Goal: Task Accomplishment & Management: Manage account settings

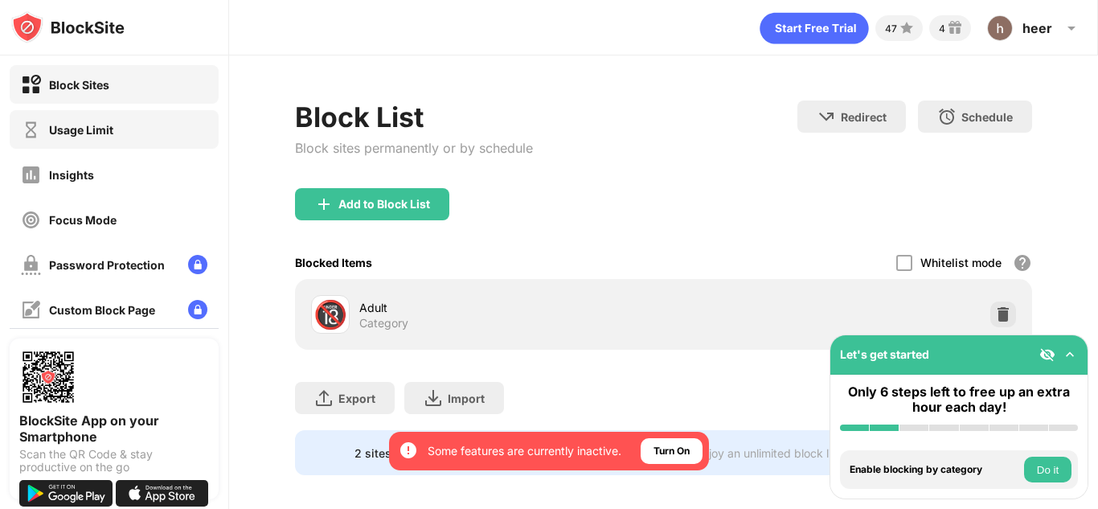
click at [100, 146] on div "Usage Limit" at bounding box center [114, 129] width 209 height 39
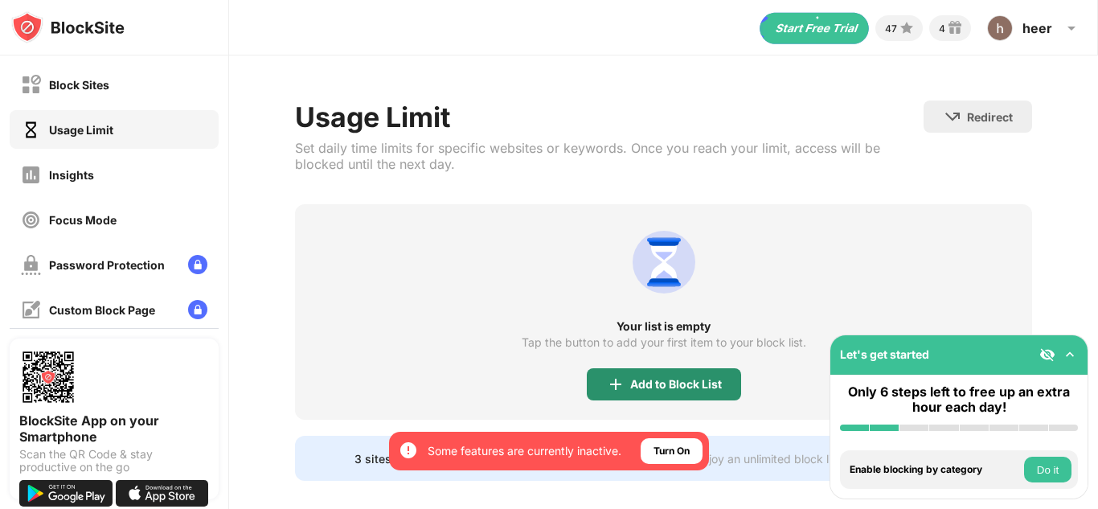
click at [704, 393] on div "Add to Block List" at bounding box center [664, 384] width 154 height 32
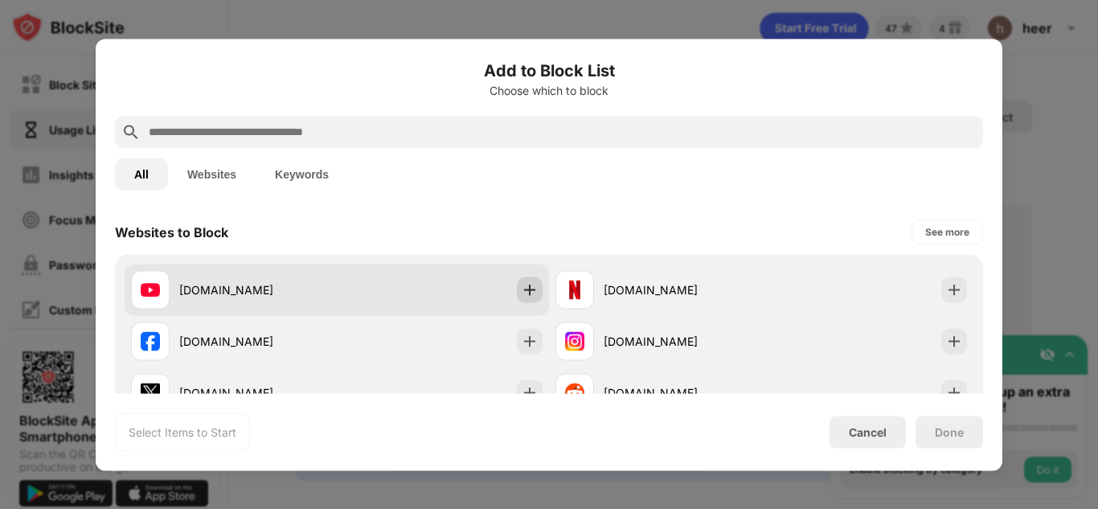
click at [530, 299] on div at bounding box center [530, 289] width 26 height 26
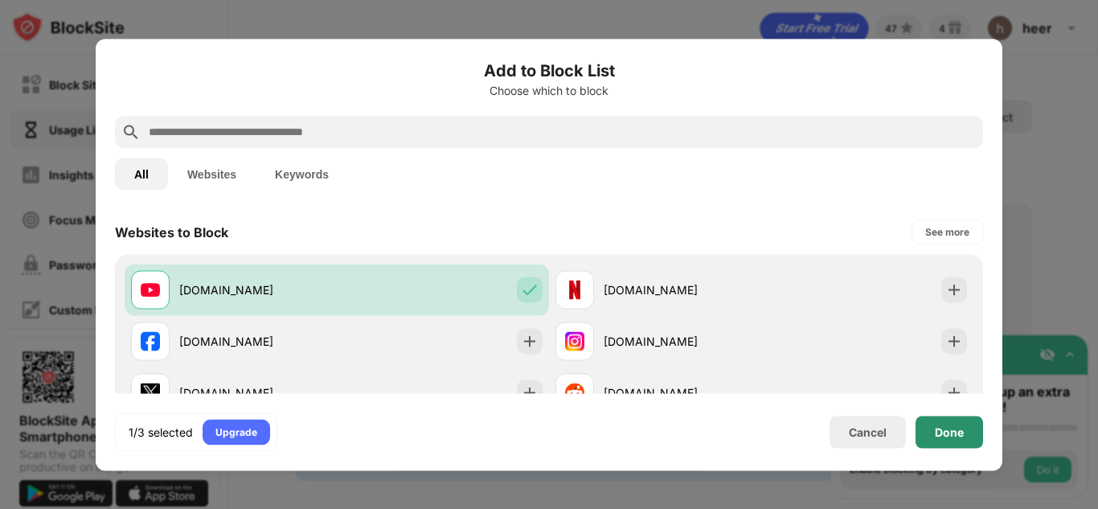
click at [944, 440] on div "Done" at bounding box center [949, 432] width 68 height 32
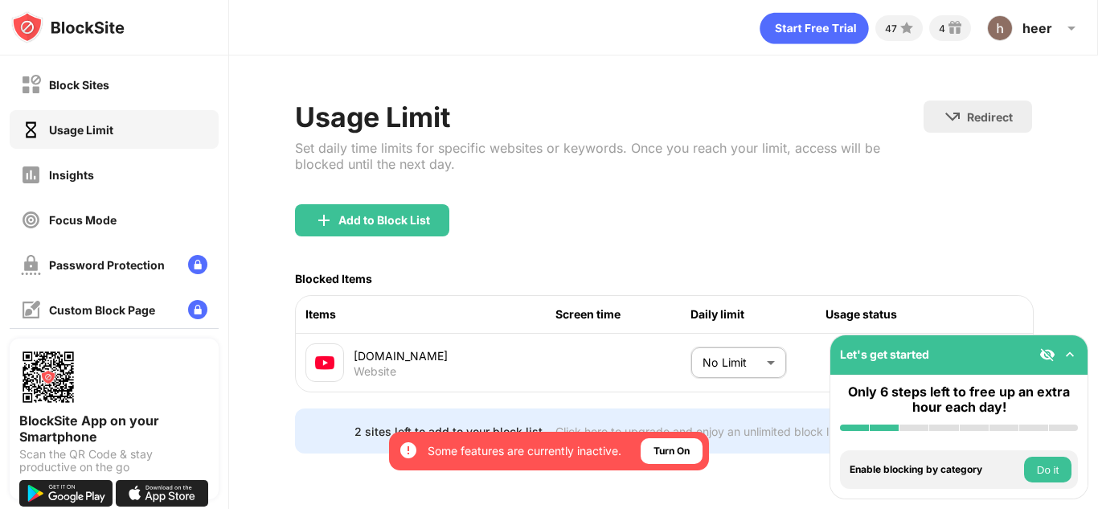
scroll to position [8, 0]
click at [763, 342] on body "By opting in, you ensure access to all the features and benefits that rely on t…" at bounding box center [549, 254] width 1098 height 509
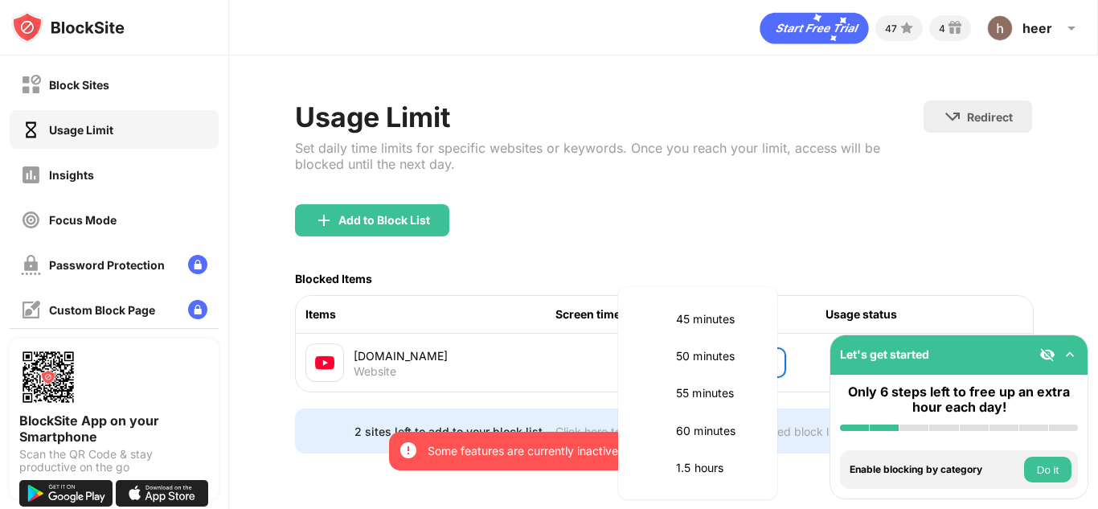
scroll to position [338, 0]
click at [701, 348] on p "50 minutes" at bounding box center [717, 357] width 82 height 18
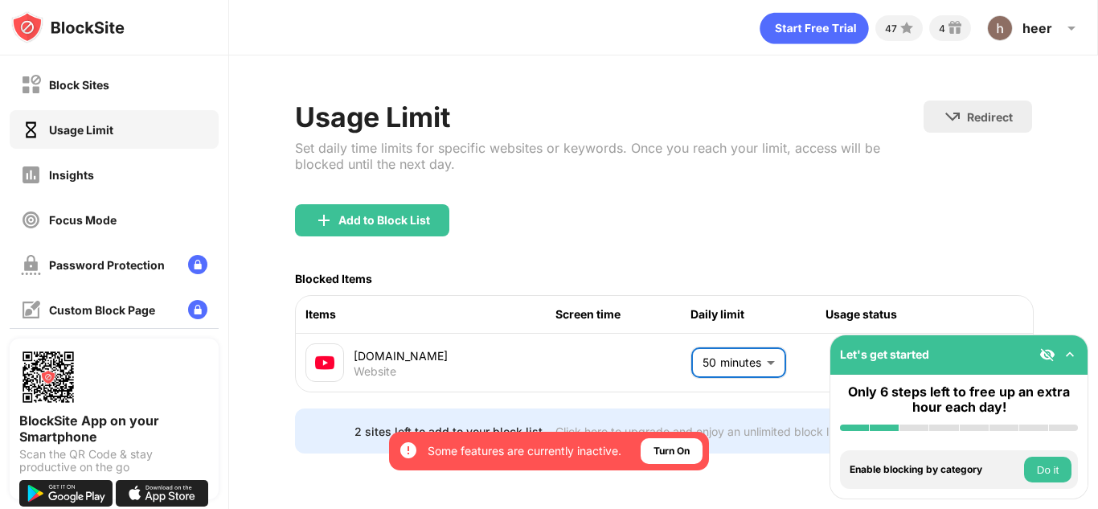
click at [764, 347] on body "By opting in, you ensure access to all the features and benefits that rely on t…" at bounding box center [549, 254] width 1098 height 509
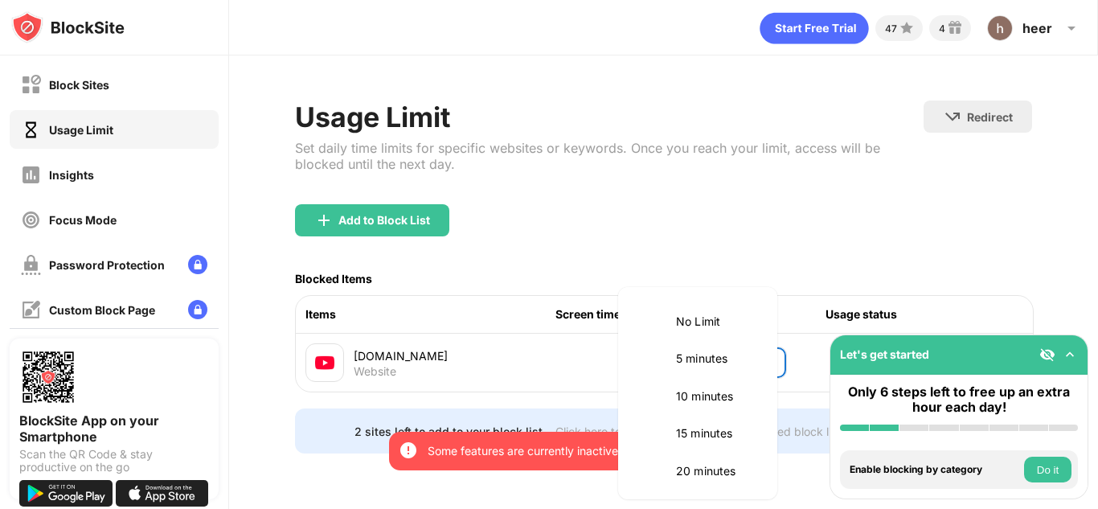
scroll to position [301, 0]
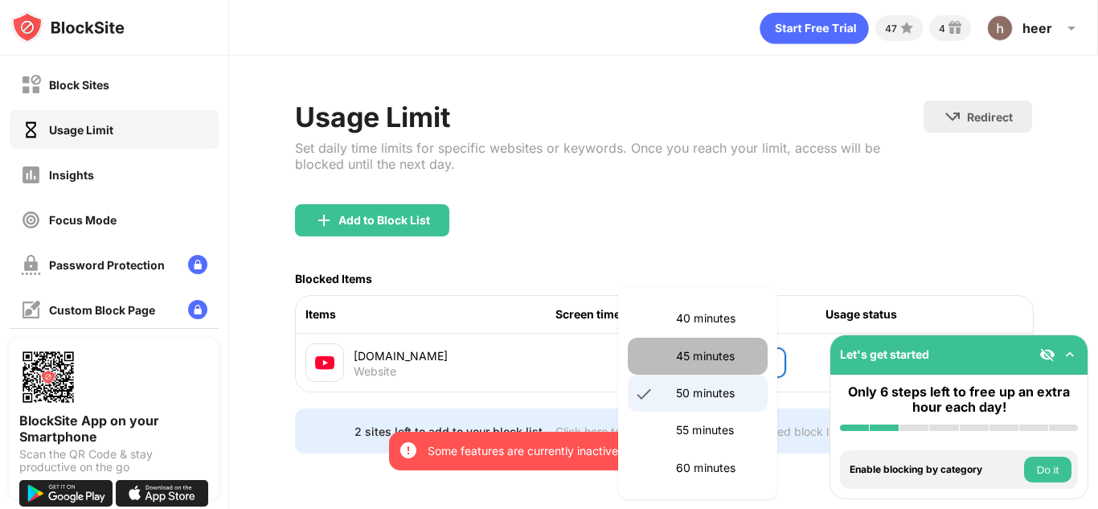
click at [718, 371] on li "45 minutes" at bounding box center [698, 356] width 140 height 37
type input "**"
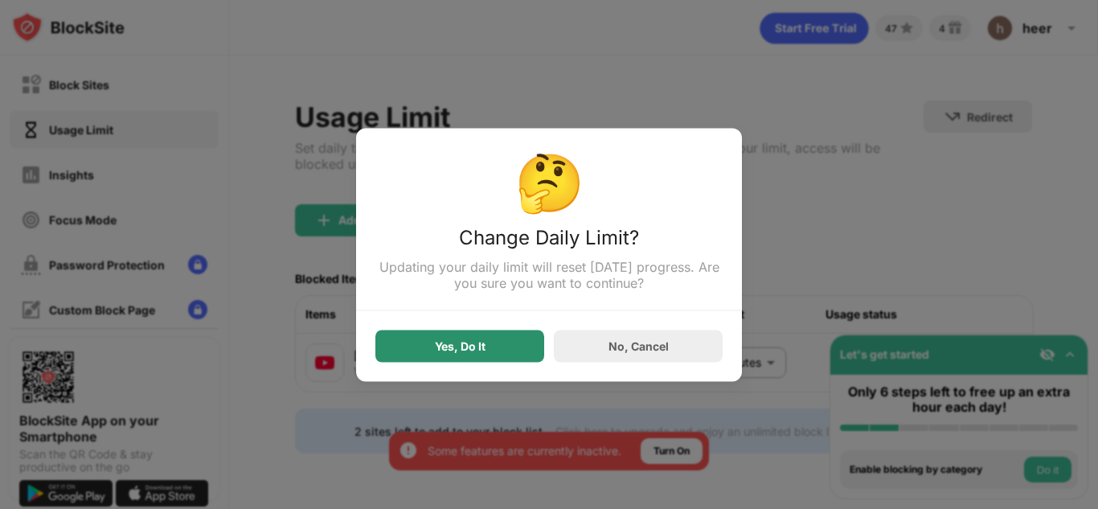
click at [510, 344] on div "Yes, Do It" at bounding box center [459, 346] width 169 height 32
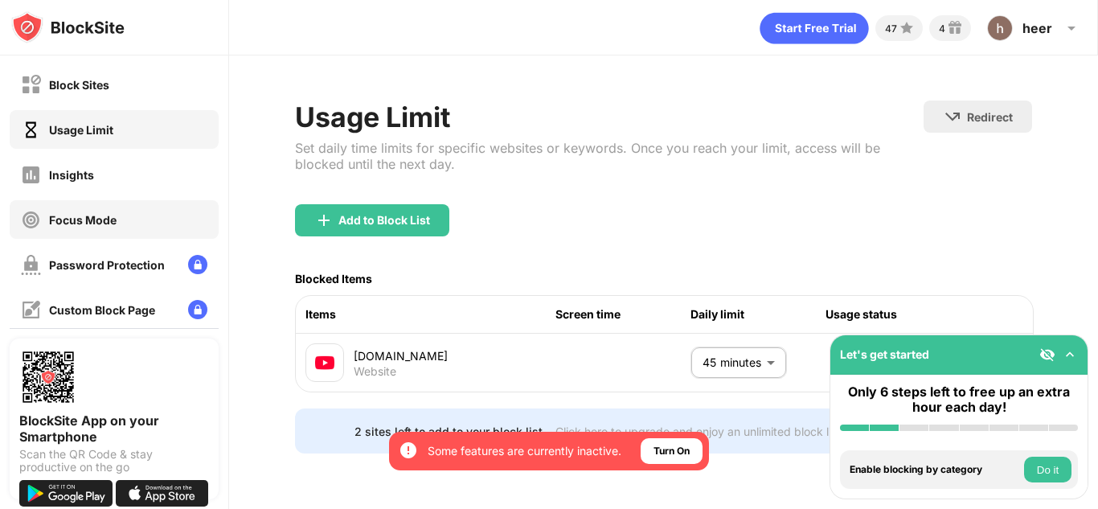
click at [60, 210] on div "Focus Mode" at bounding box center [69, 220] width 96 height 20
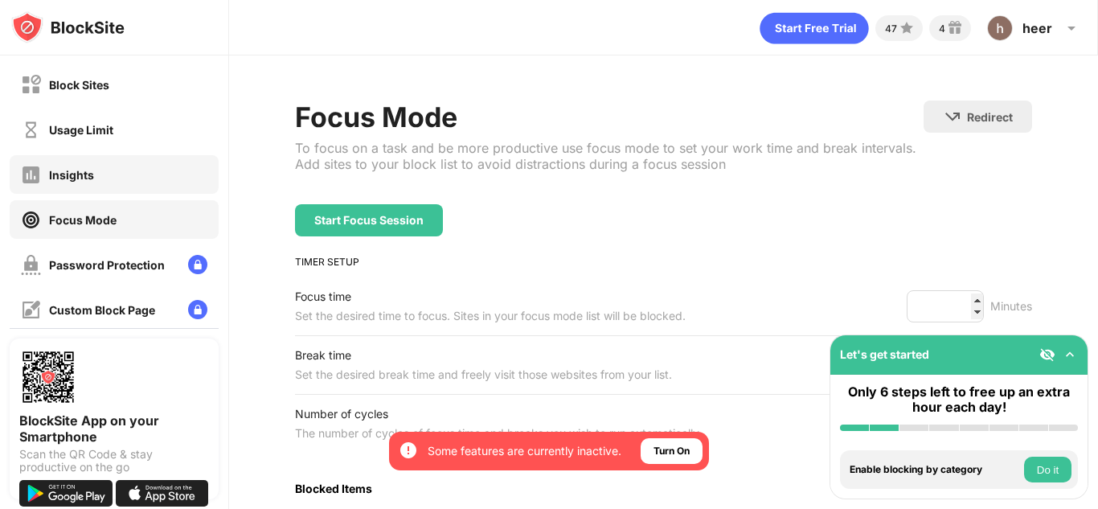
scroll to position [6, 0]
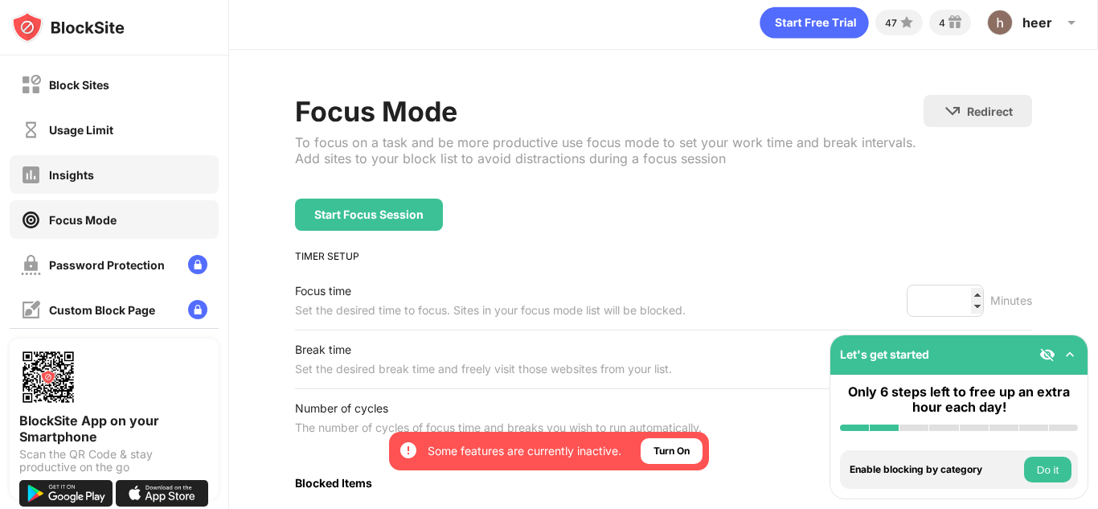
click at [109, 168] on div "Insights" at bounding box center [114, 174] width 209 height 39
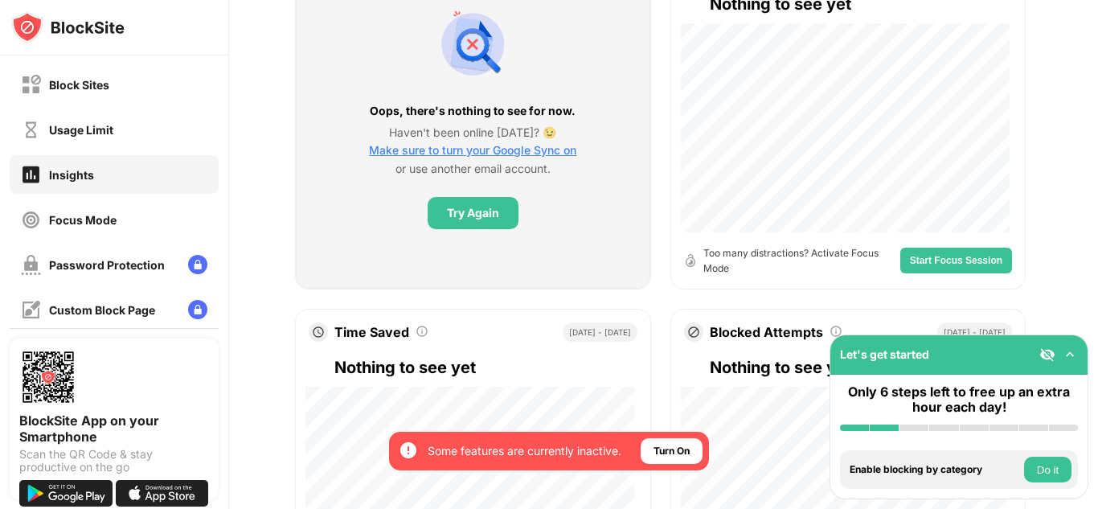
scroll to position [349, 0]
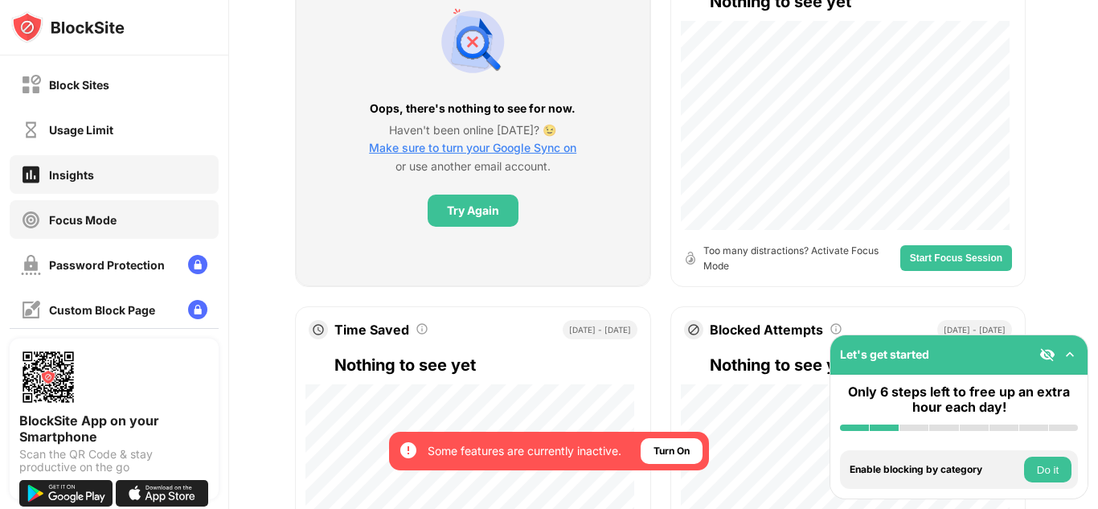
click at [72, 215] on div "Focus Mode" at bounding box center [83, 220] width 68 height 14
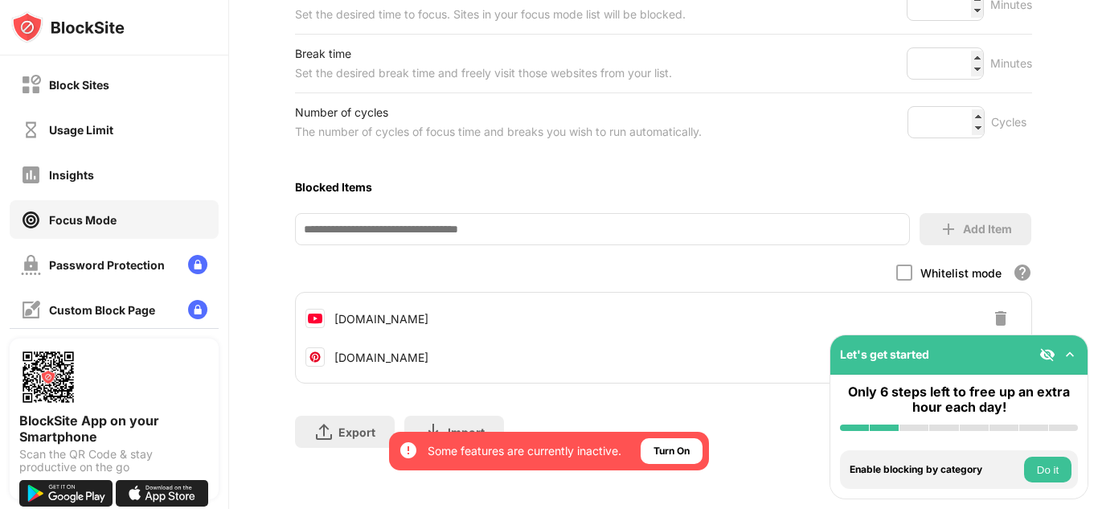
scroll to position [313, 0]
click at [93, 176] on div "Insights" at bounding box center [114, 174] width 209 height 39
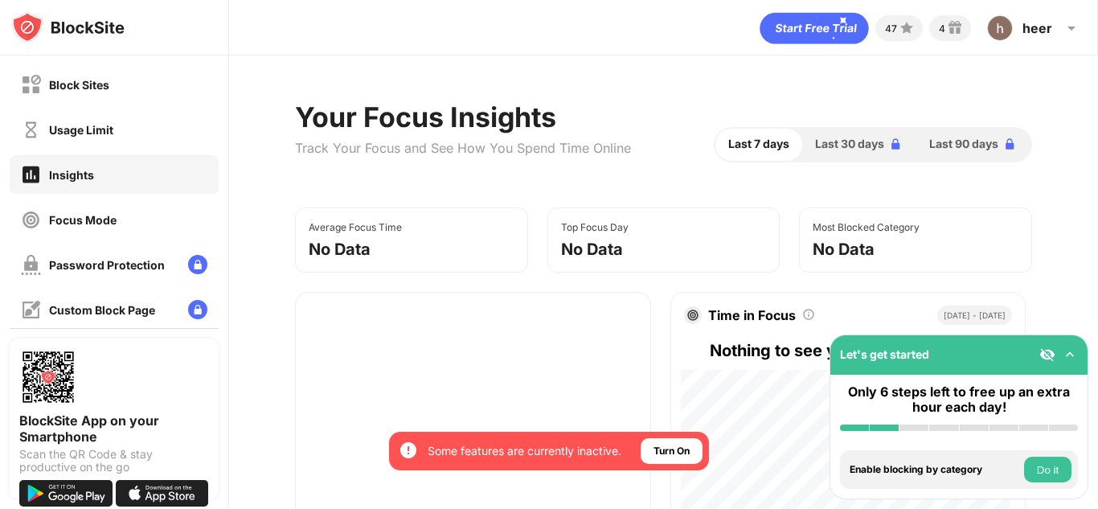
click at [106, 215] on div "Focus Mode" at bounding box center [83, 220] width 68 height 14
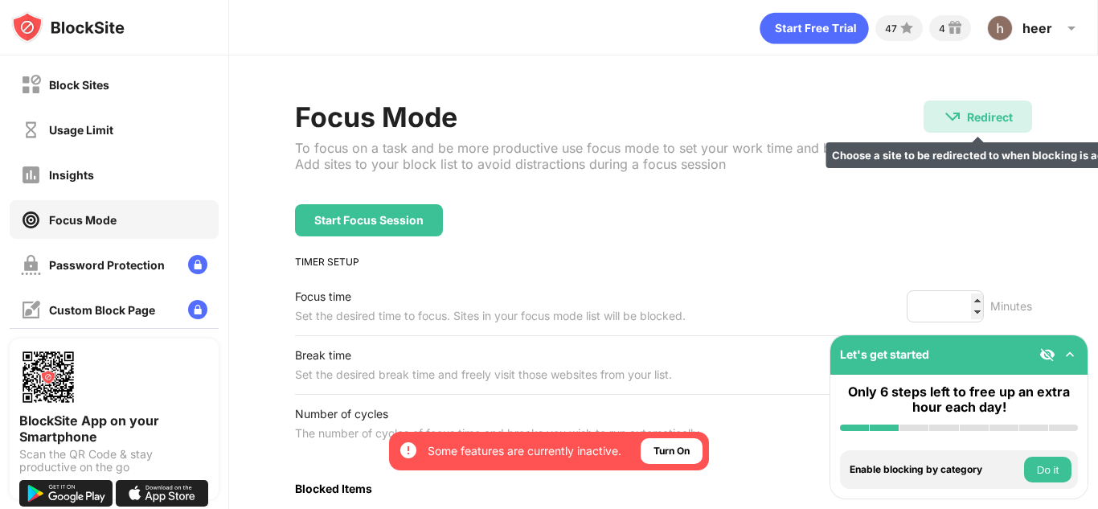
click at [956, 124] on div "Redirect Choose a site to be redirected to when blocking is active" at bounding box center [977, 116] width 108 height 32
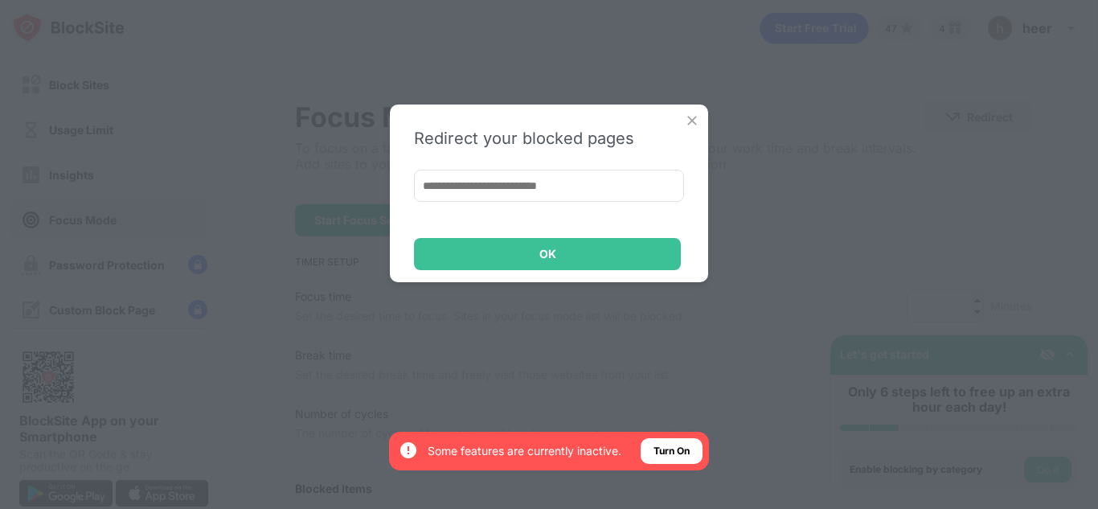
click at [691, 117] on img at bounding box center [692, 121] width 16 height 16
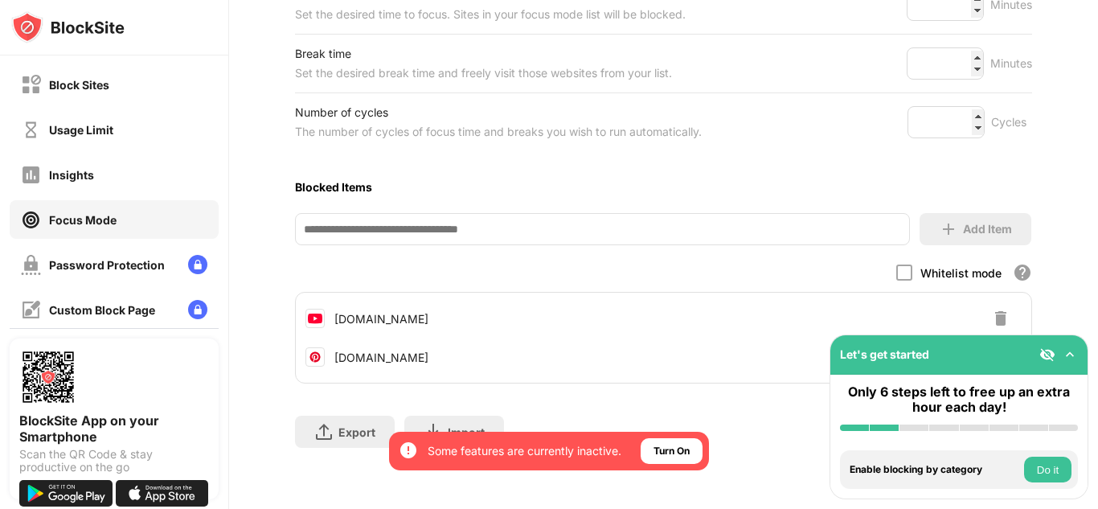
scroll to position [313, 0]
click at [896, 264] on div at bounding box center [904, 272] width 16 height 16
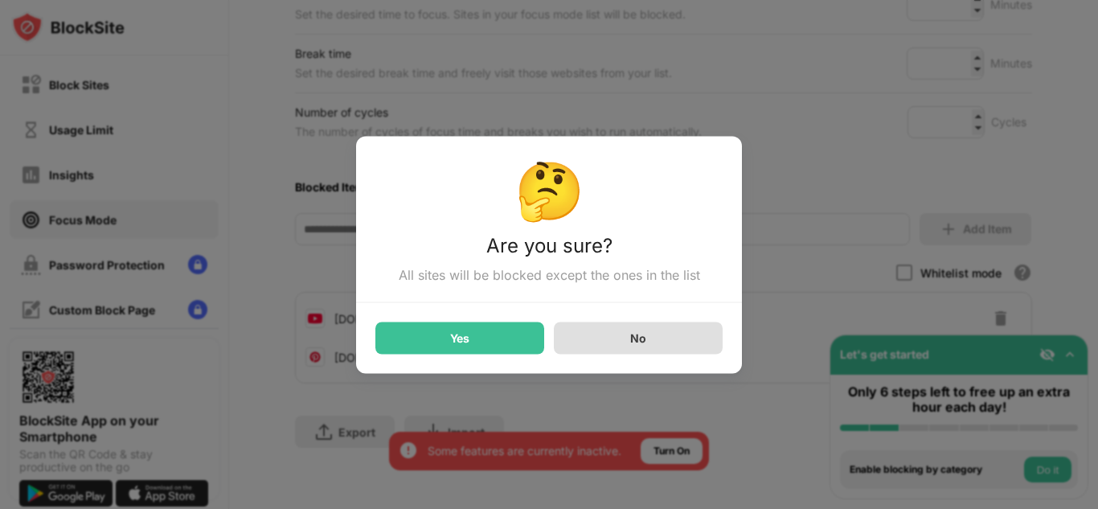
click at [649, 344] on div "No" at bounding box center [638, 337] width 169 height 32
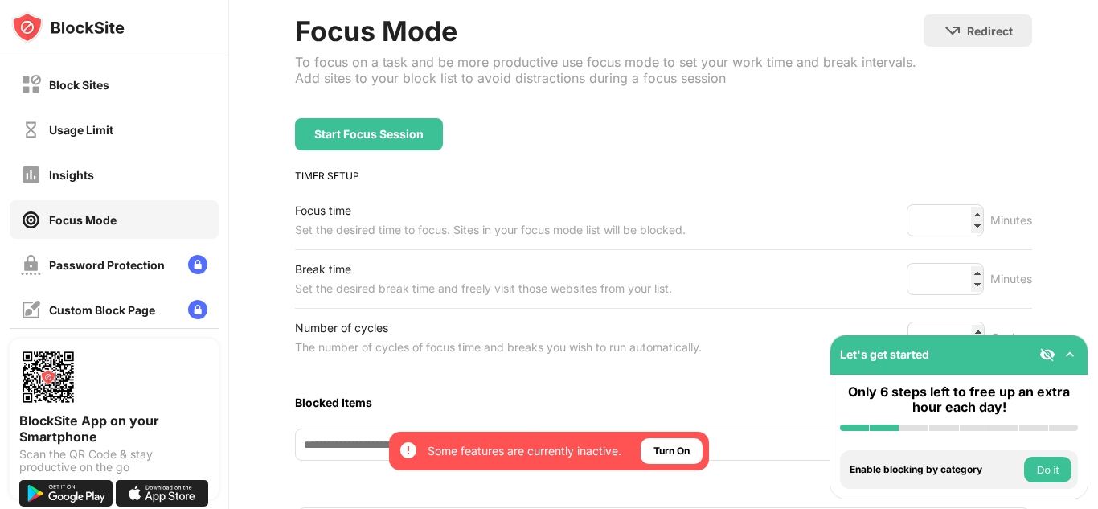
scroll to position [94, 0]
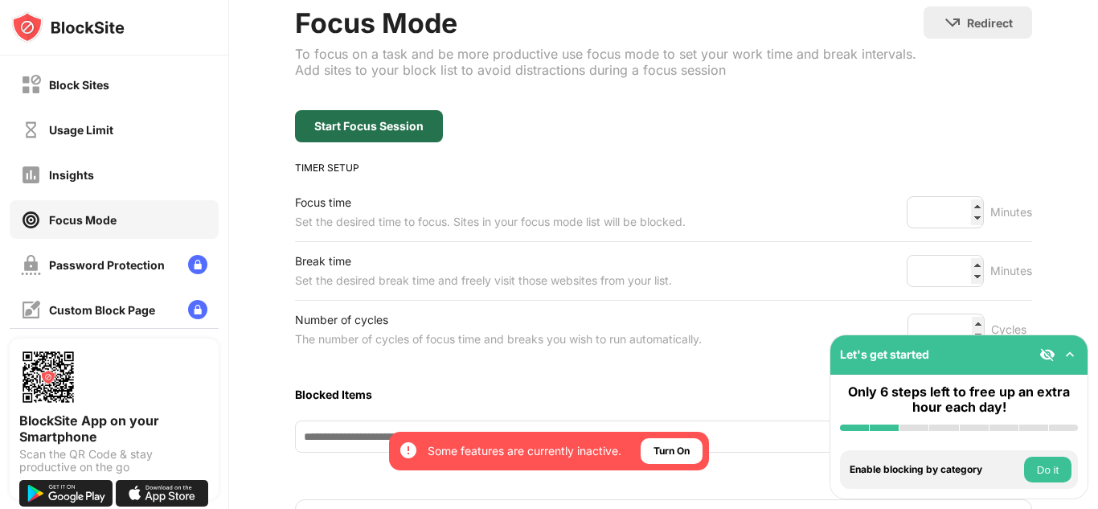
click at [395, 133] on div "Start Focus Session" at bounding box center [369, 126] width 148 height 32
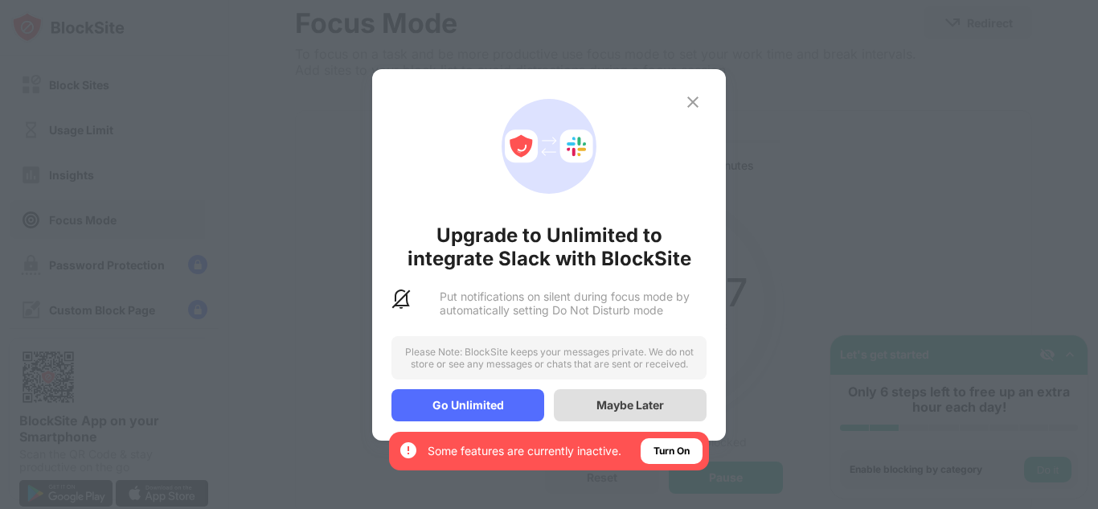
click at [679, 409] on div "Maybe Later" at bounding box center [630, 405] width 153 height 32
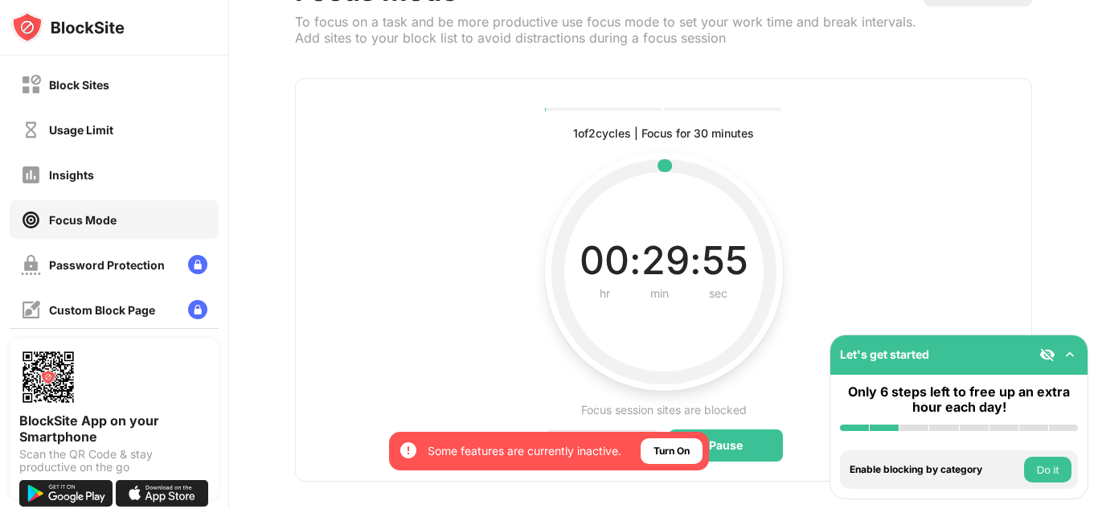
scroll to position [156, 0]
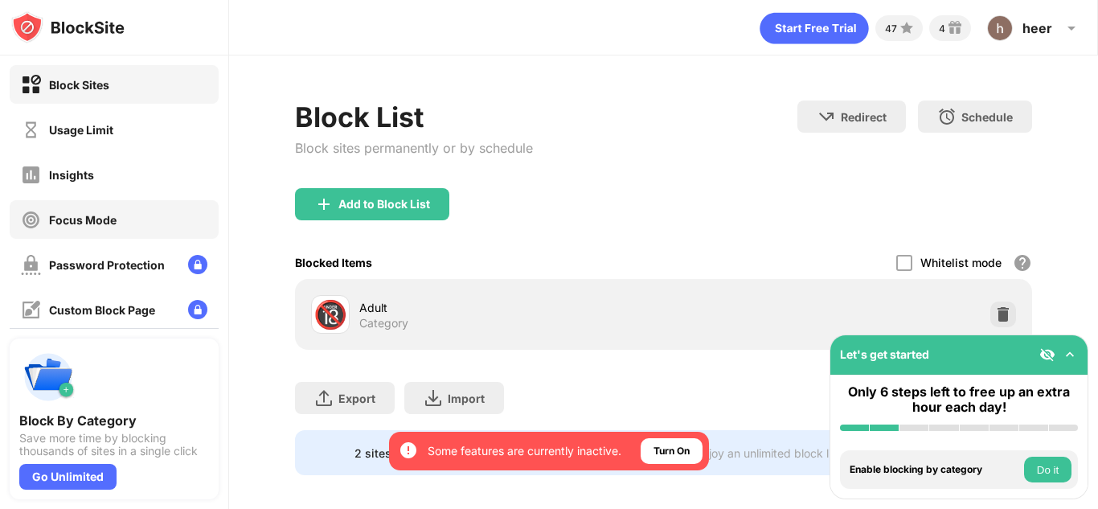
click at [96, 220] on div "Focus Mode" at bounding box center [83, 220] width 68 height 14
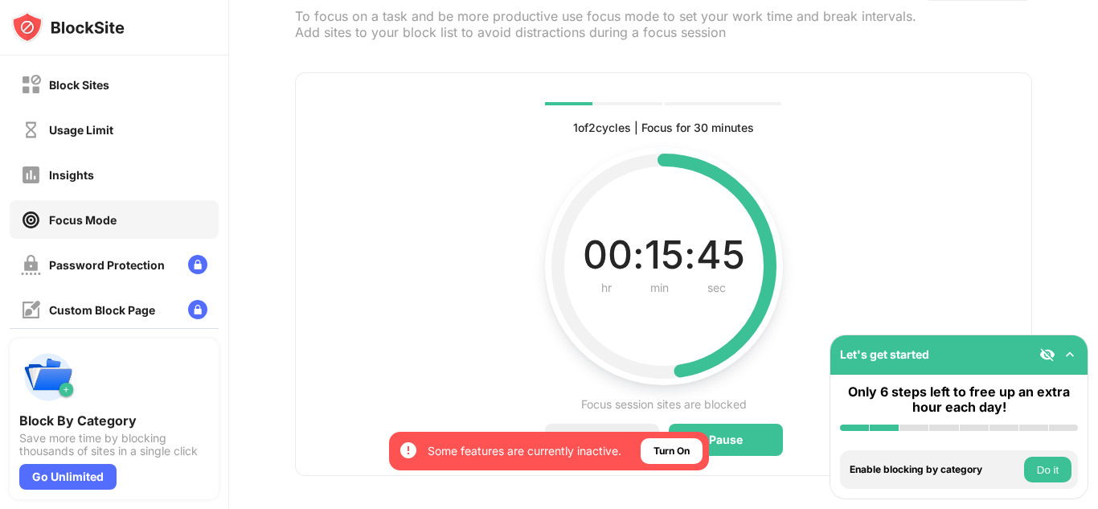
click at [510, 261] on div "1 of 2 cycles | Focus for 30 minutes Current, complete and future cycles status…" at bounding box center [663, 273] width 737 height 403
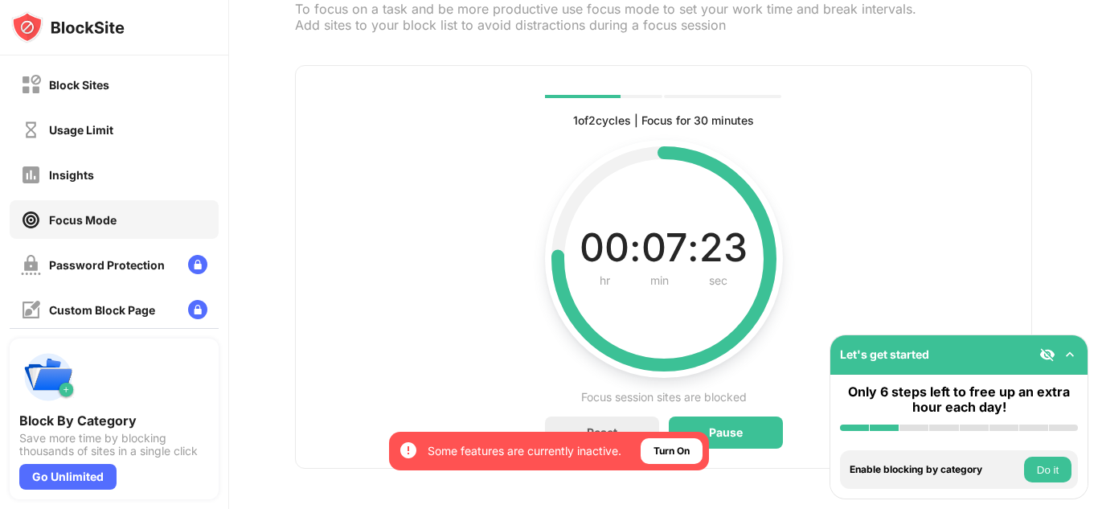
drag, startPoint x: 93, startPoint y: 381, endPoint x: 94, endPoint y: 358, distance: 22.5
click at [94, 358] on div "Block By Category Save more time by blocking thousands of sites in a single cli…" at bounding box center [114, 402] width 190 height 109
click at [975, 411] on div "Only 6 steps left to free up an extra hour each day!" at bounding box center [959, 399] width 238 height 31
click at [1067, 354] on img at bounding box center [1070, 354] width 16 height 16
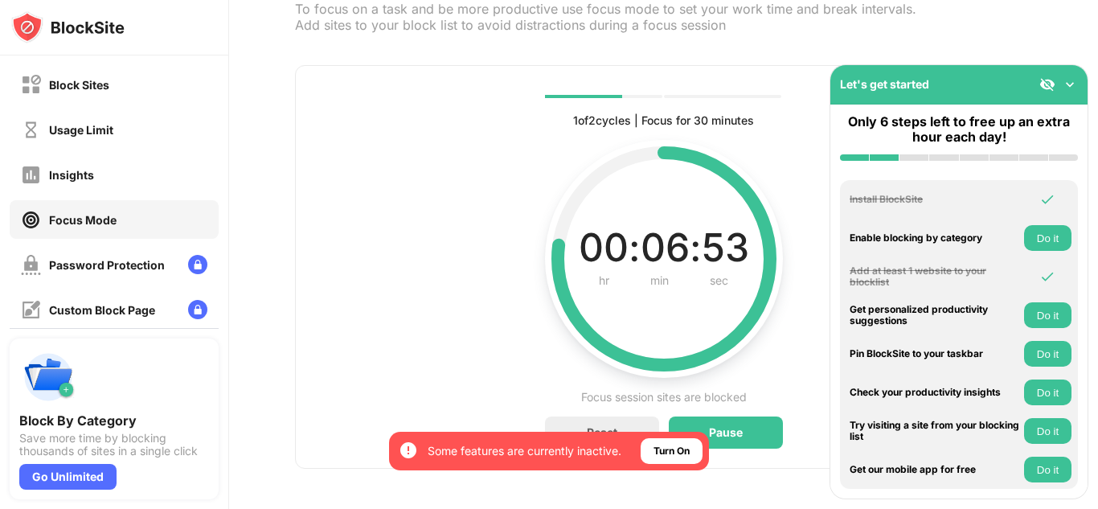
click at [1066, 354] on button "Do it" at bounding box center [1047, 354] width 47 height 26
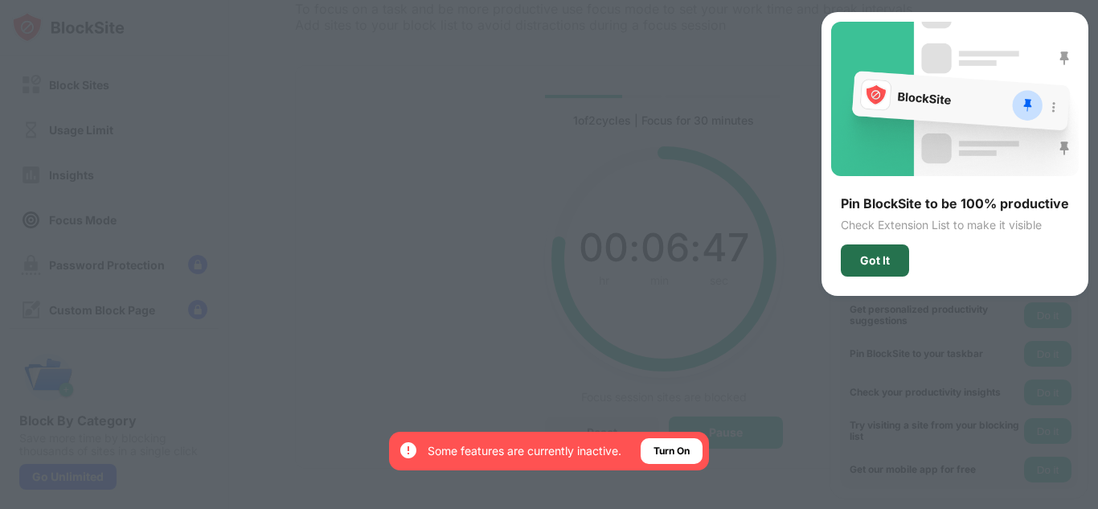
click at [893, 272] on div "Got It" at bounding box center [875, 260] width 68 height 32
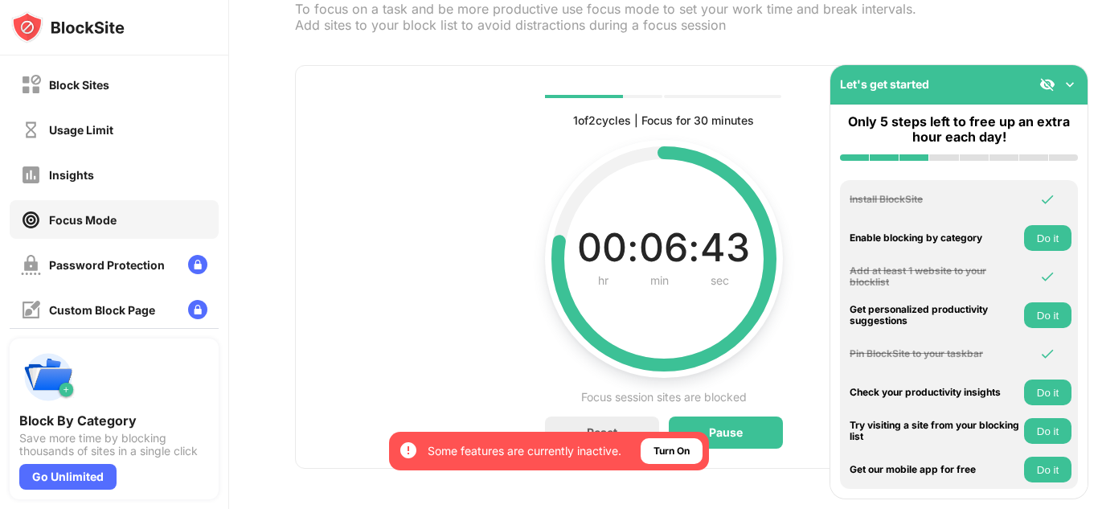
scroll to position [156, 0]
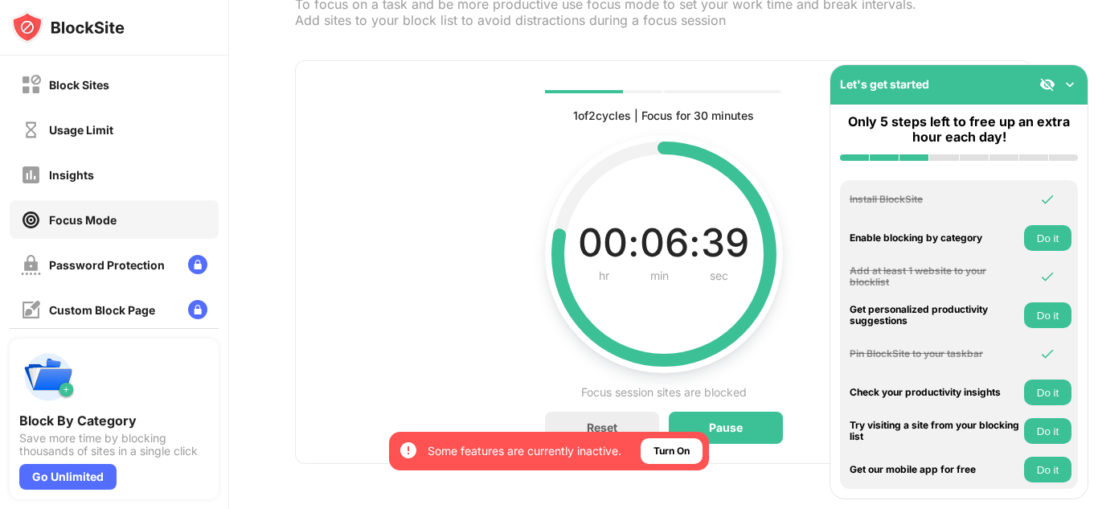
click at [1031, 432] on button "Do it" at bounding box center [1047, 431] width 47 height 26
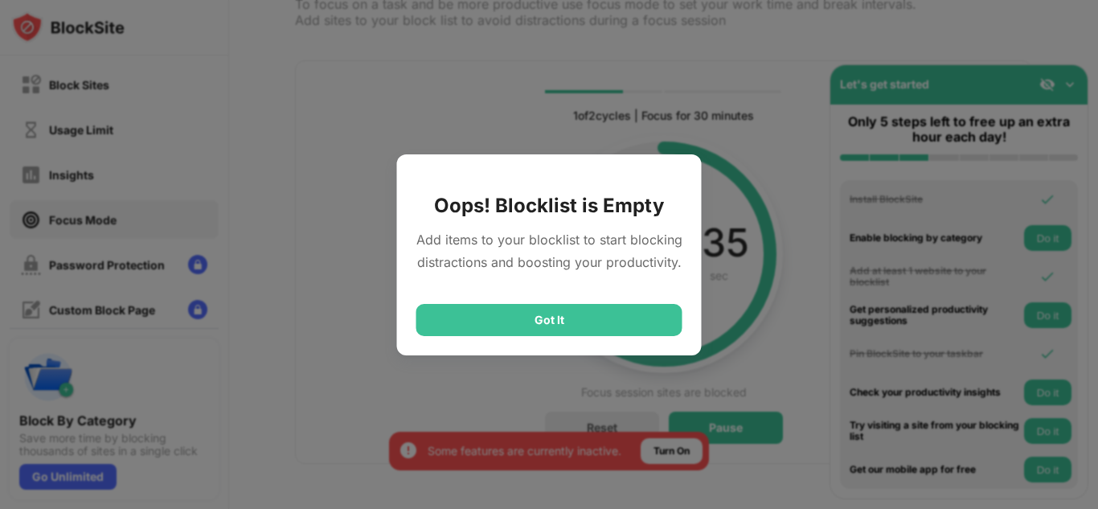
click at [569, 311] on div "Got It" at bounding box center [549, 320] width 266 height 32
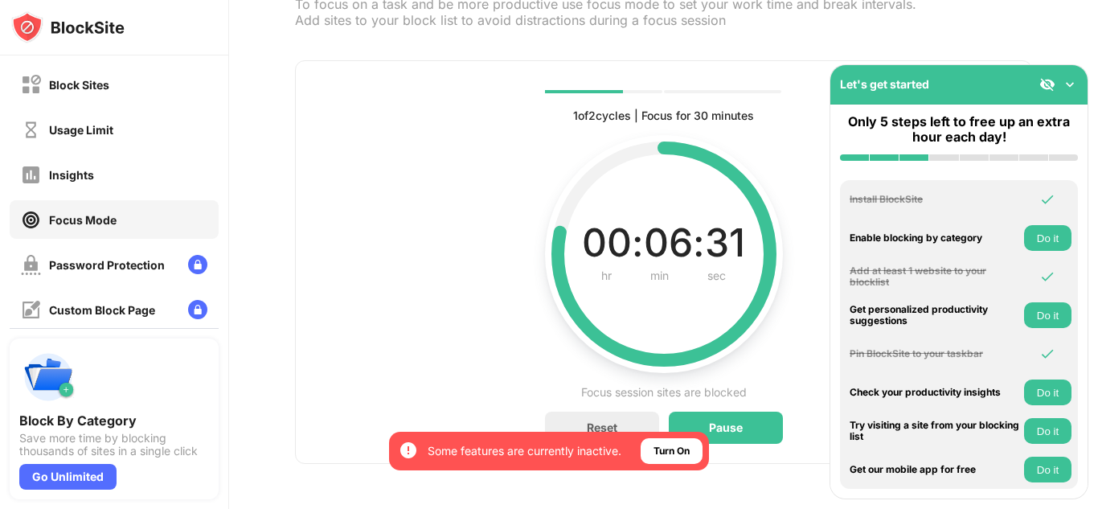
click at [1051, 396] on button "Do it" at bounding box center [1047, 392] width 47 height 26
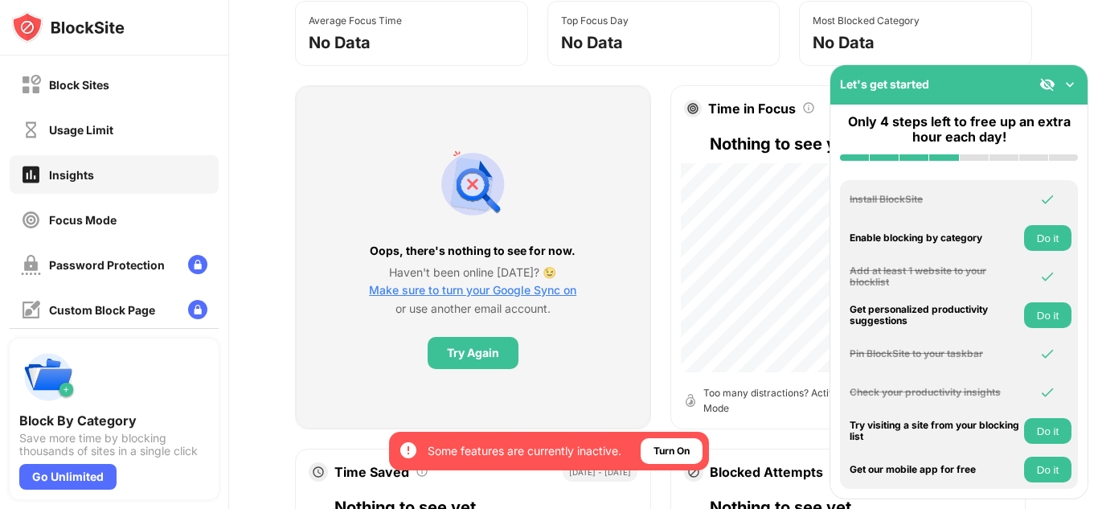
scroll to position [215, 0]
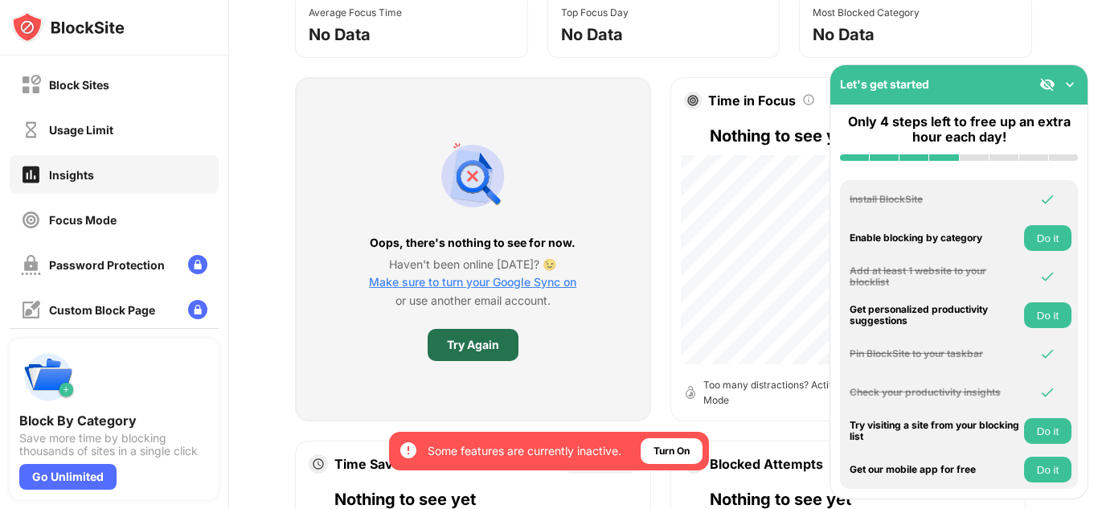
click at [459, 351] on div "Try Again" at bounding box center [473, 344] width 52 height 13
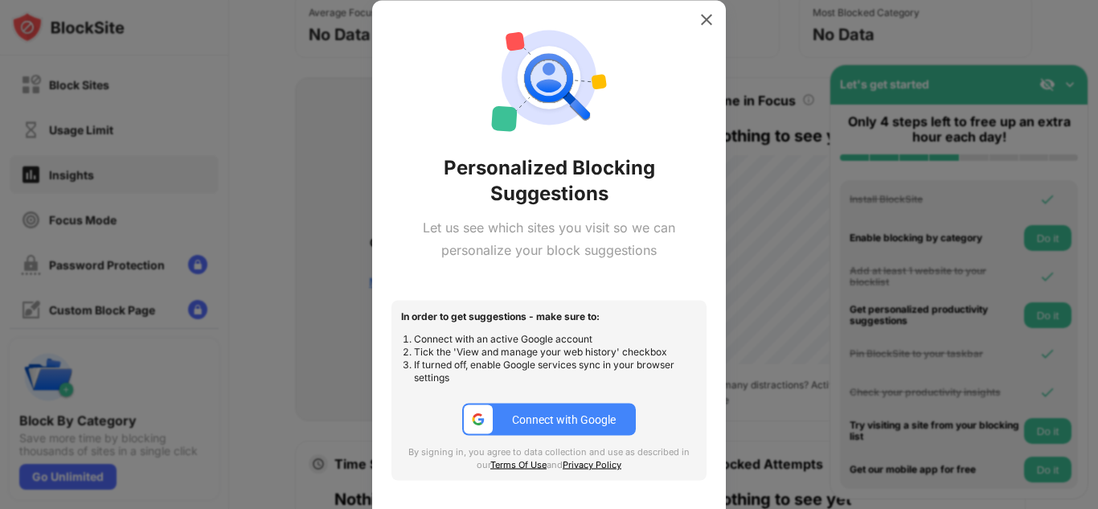
click at [527, 413] on div "Connect with Google" at bounding box center [564, 419] width 104 height 13
click at [690, 75] on div "Personalized Blocking Suggestions Let us see which sites you visit so we can pe…" at bounding box center [548, 259] width 315 height 481
click at [704, 15] on img at bounding box center [706, 19] width 16 height 16
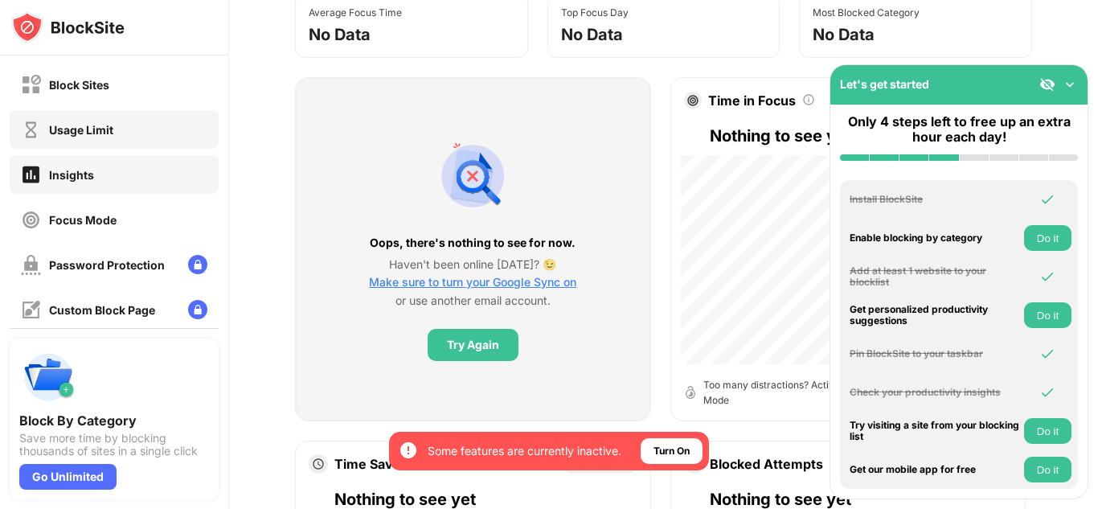
click at [96, 116] on div "Usage Limit" at bounding box center [114, 129] width 209 height 39
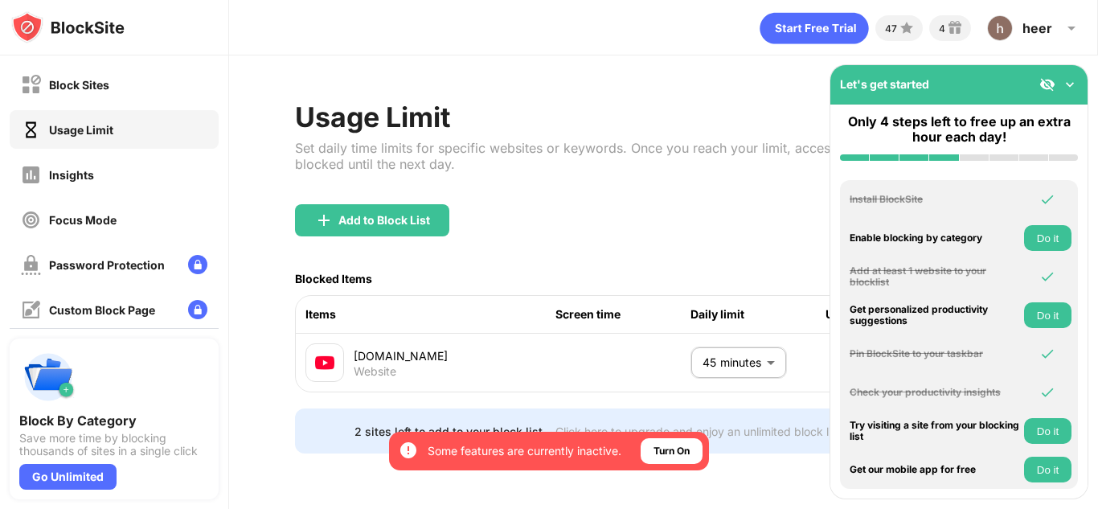
scroll to position [8, 0]
click at [106, 97] on div "Block Sites" at bounding box center [114, 84] width 209 height 39
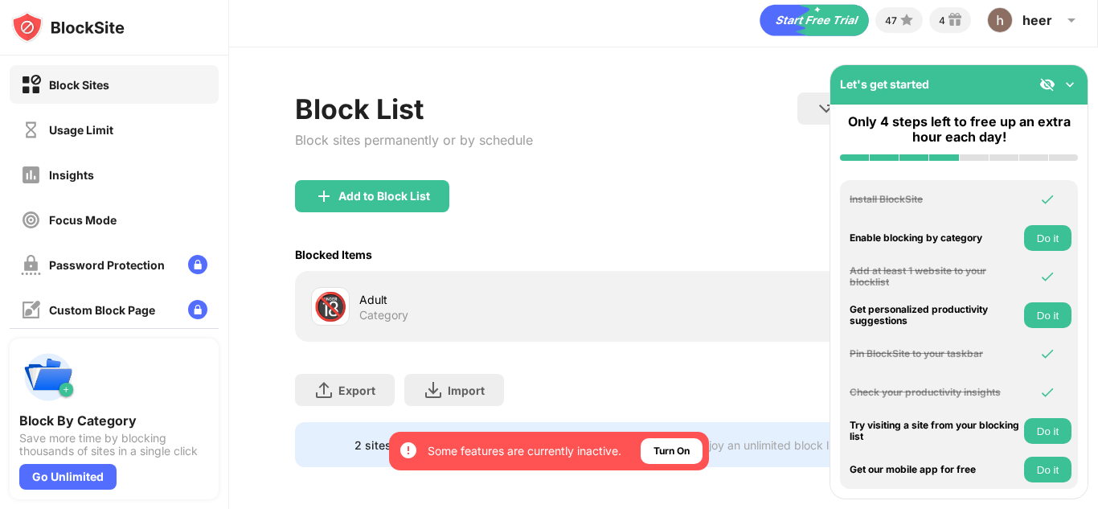
scroll to position [23, 0]
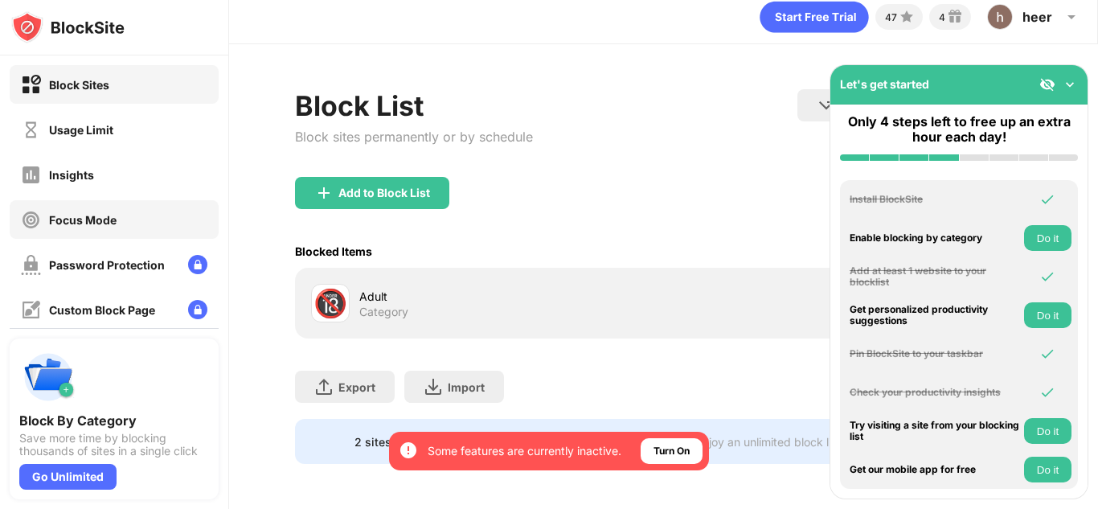
click at [108, 203] on div "Focus Mode" at bounding box center [114, 219] width 209 height 39
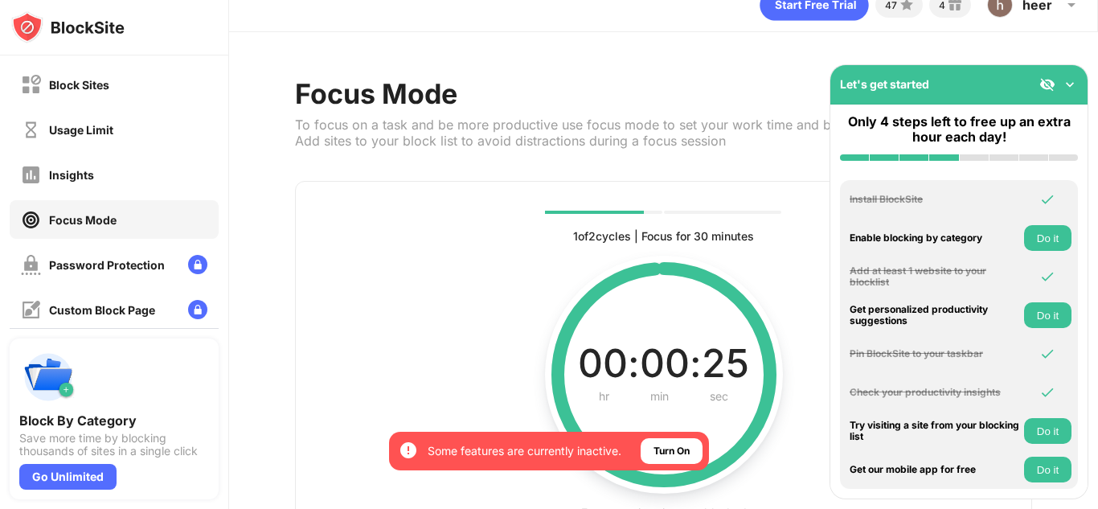
scroll to position [156, 0]
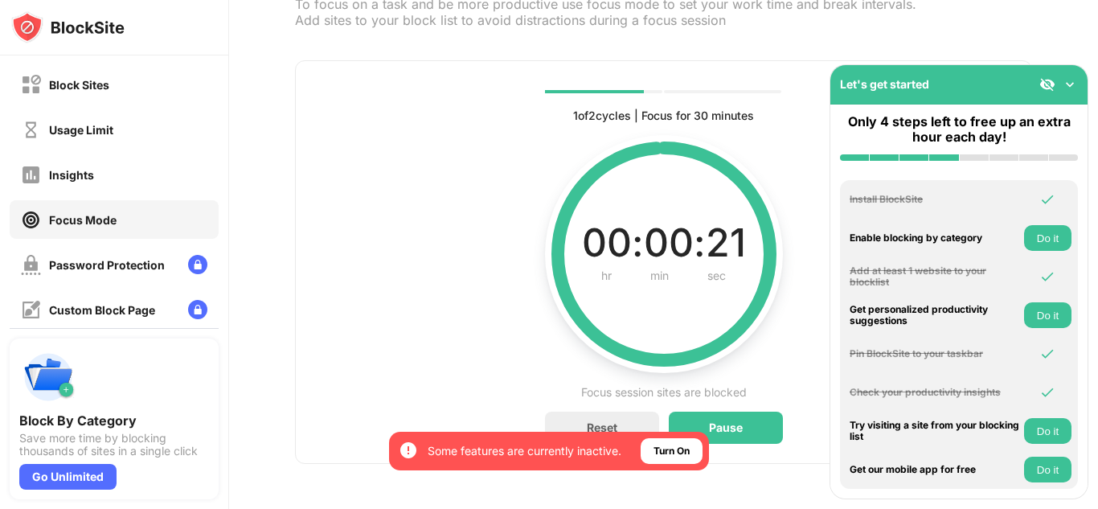
click at [1048, 84] on img at bounding box center [1047, 84] width 16 height 16
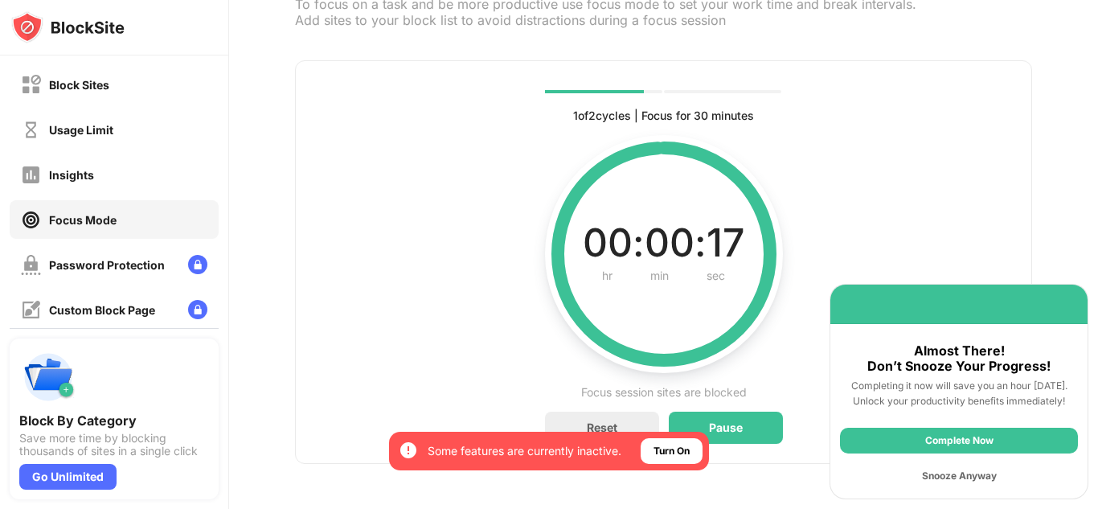
click at [976, 476] on div "Snooze Anyway" at bounding box center [959, 476] width 238 height 26
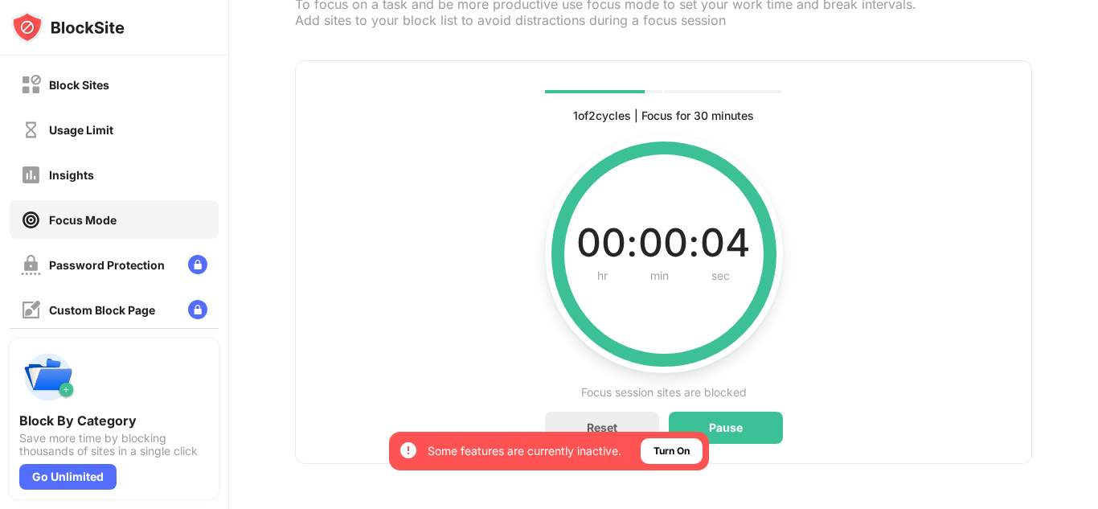
drag, startPoint x: 460, startPoint y: 454, endPoint x: 282, endPoint y: 288, distance: 243.4
click at [282, 288] on div "By opting in, you ensure access to all the features and benefits that rely on t…" at bounding box center [549, 254] width 1098 height 509
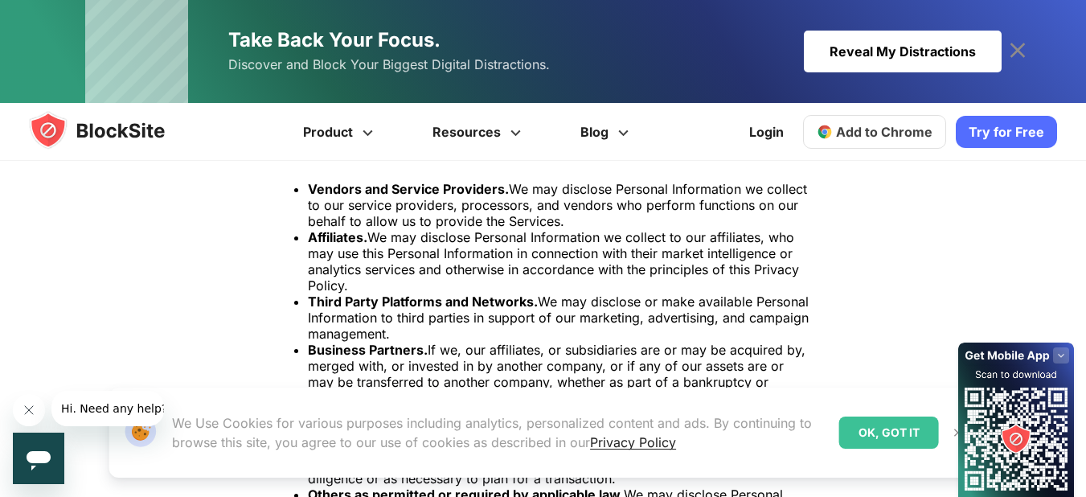
scroll to position [3424, 0]
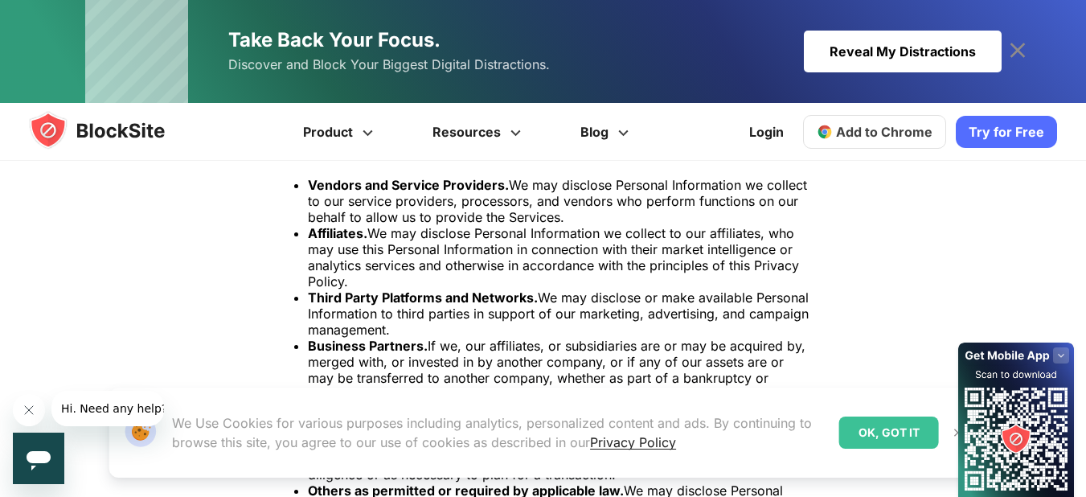
click at [674, 313] on li "Third Party Platforms and Networks. We may disclose or make available Personal …" at bounding box center [559, 313] width 502 height 48
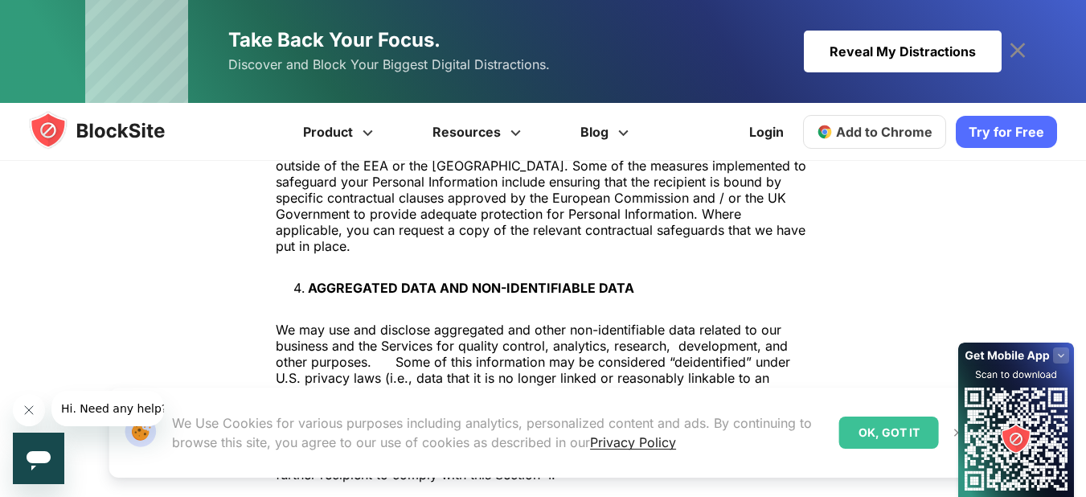
scroll to position [4035, 0]
